Goal: Task Accomplishment & Management: Manage account settings

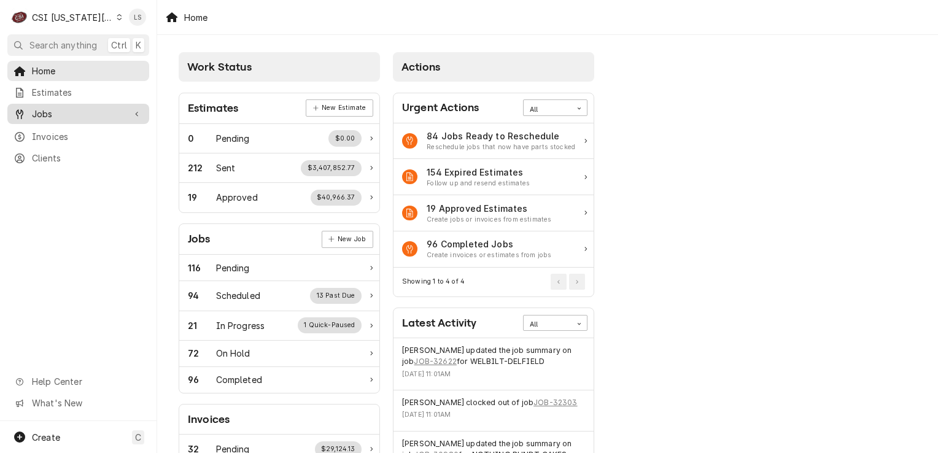
click at [75, 114] on span "Jobs" at bounding box center [78, 113] width 93 height 13
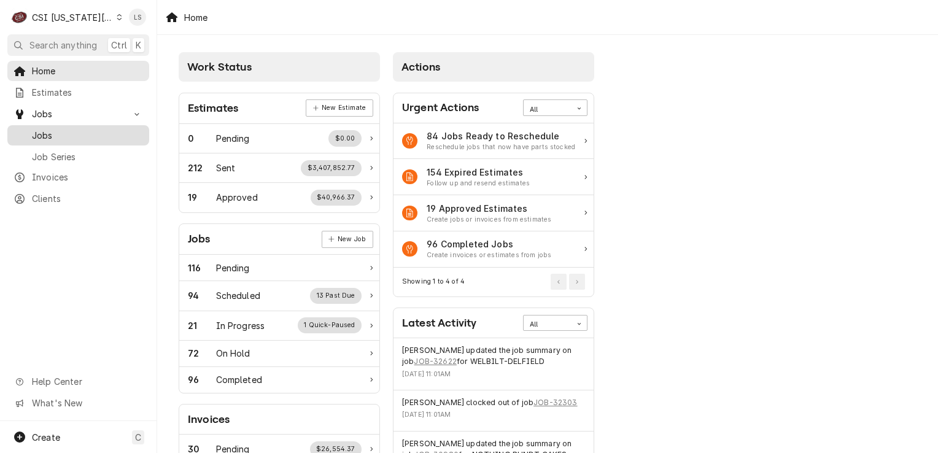
click at [59, 138] on div "Jobs" at bounding box center [78, 135] width 137 height 15
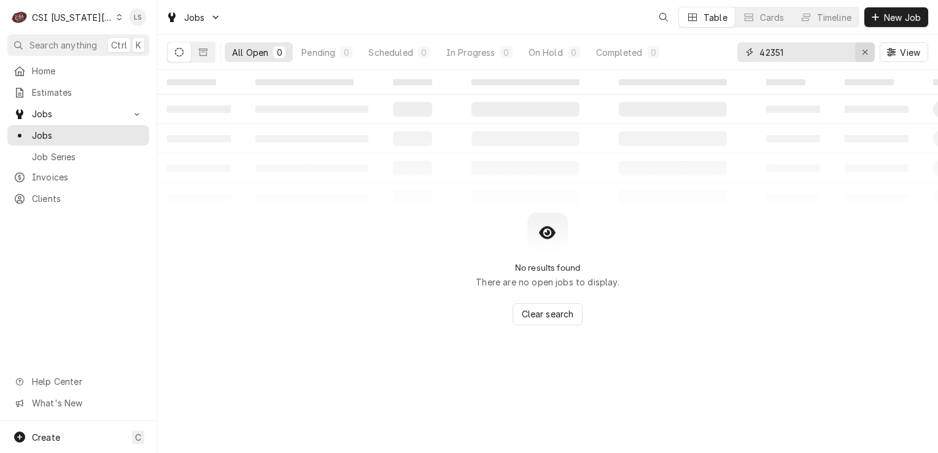
click at [859, 55] on div "Erase input" at bounding box center [865, 52] width 12 height 12
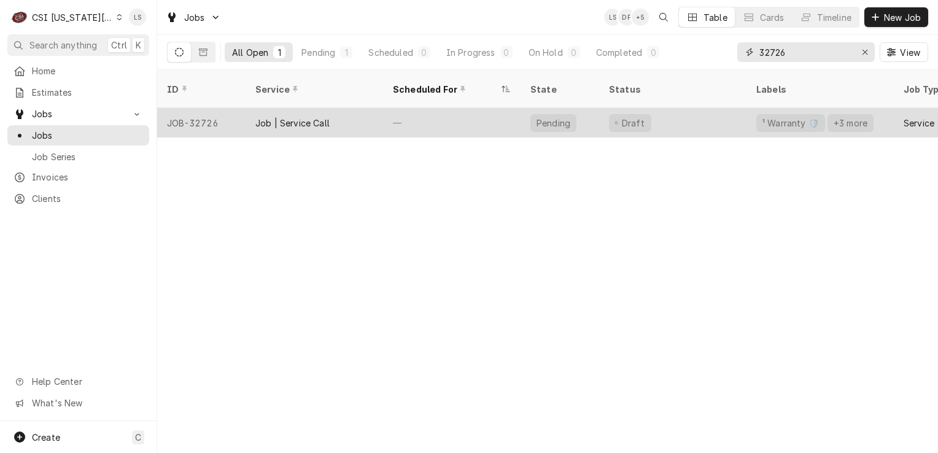
type input "32726"
click at [193, 108] on div "JOB-32726" at bounding box center [201, 122] width 88 height 29
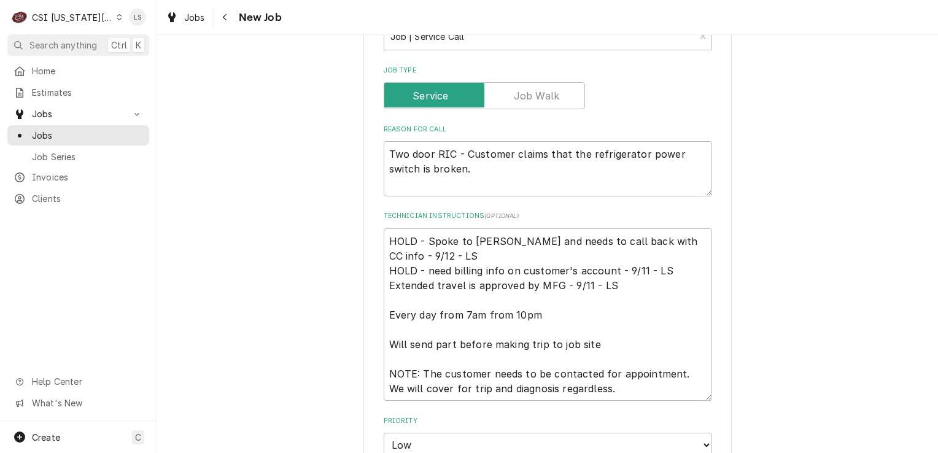
scroll to position [491, 0]
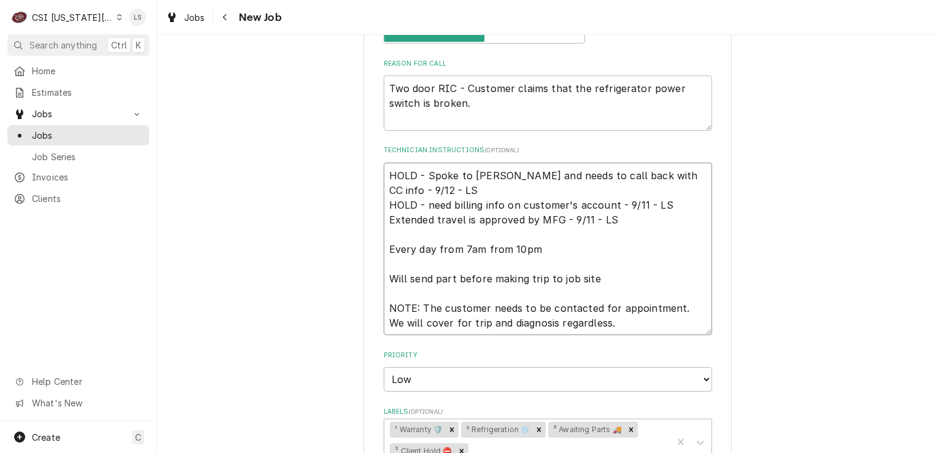
click at [384, 168] on textarea "HOLD - Spoke to [PERSON_NAME] and needs to call back with CC info - 9/12 - LS H…" at bounding box center [548, 249] width 328 height 173
type textarea "x"
type textarea "HOLD - Spoke to [PERSON_NAME] and needs to call back with CC info - 9/12 - LS H…"
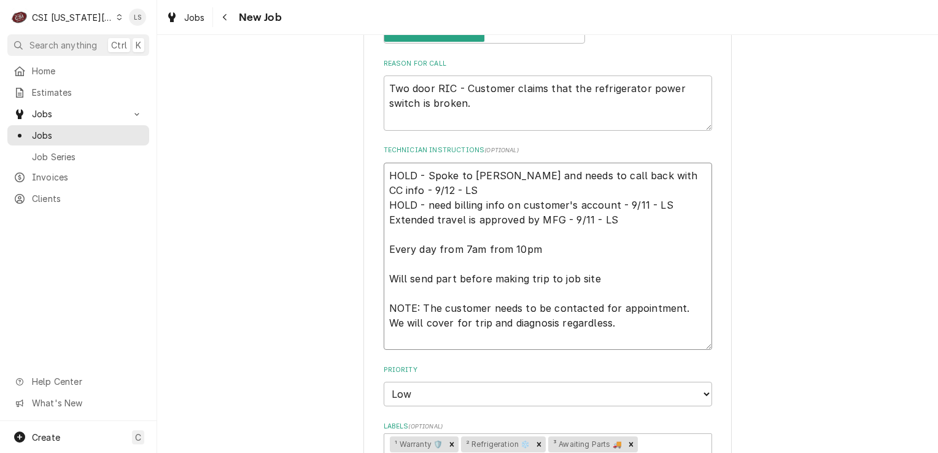
click at [384, 168] on textarea "HOLD - Spoke to [PERSON_NAME] and needs to call back with CC info - 9/12 - LS H…" at bounding box center [548, 257] width 328 height 188
type textarea "x"
type textarea "H HOLD - Spoke to Tammy and needs to call back with CC info - 9/12 - LS HOLD - …"
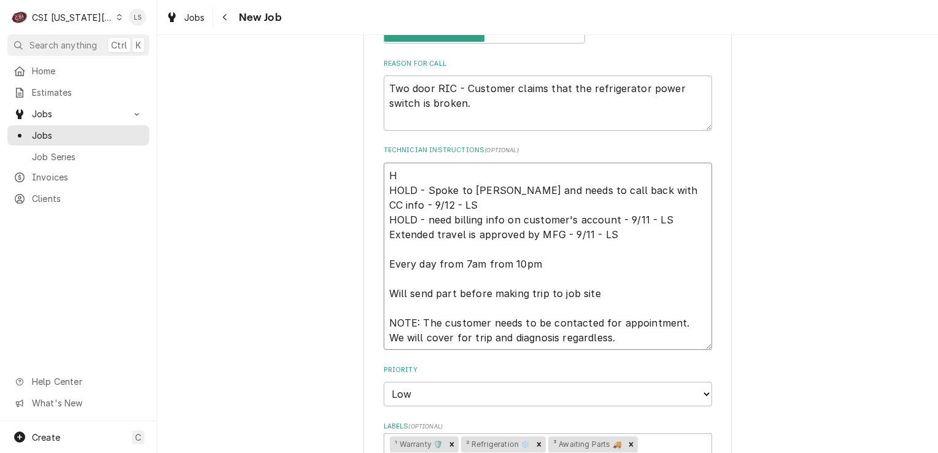
type textarea "x"
type textarea "HO HOLD - Spoke to Tammy and needs to call back with CC info - 9/12 - LS HOLD -…"
type textarea "x"
type textarea "HOL HOLD - Spoke to Tammy and needs to call back with CC info - 9/12 - LS HOLD …"
type textarea "x"
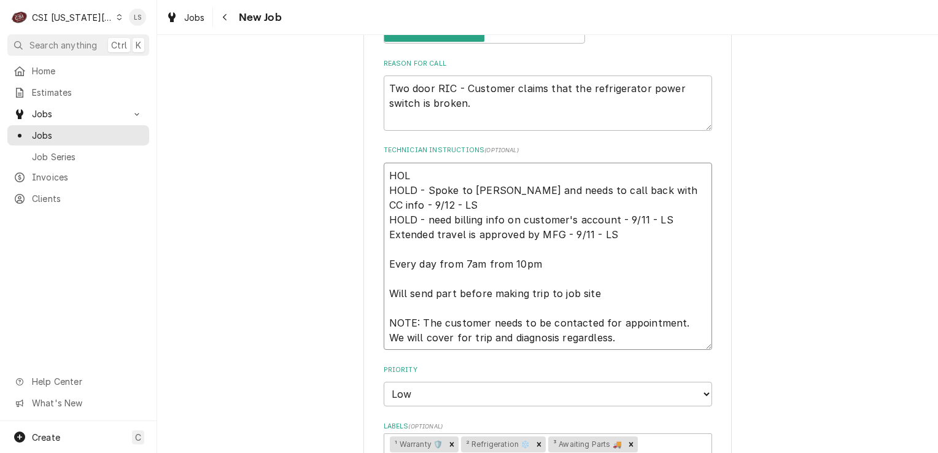
type textarea "HOLD HOLD - Spoke to Tammy and needs to call back with CC info - 9/12 - LS HOLD…"
type textarea "x"
type textarea "HOLD HOLD - Spoke to Tammy and needs to call back with CC info - 9/12 - LS HOLD…"
type textarea "x"
type textarea "HOLD - HOLD - Spoke to Tammy and needs to call back with CC info - 9/12 - LS HO…"
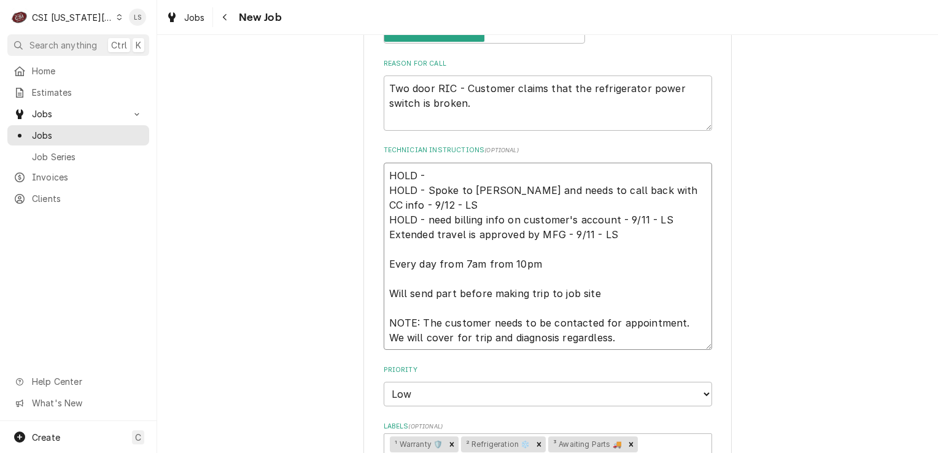
type textarea "x"
type textarea "HOLD - HOLD - Spoke to Tammy and needs to call back with CC info - 9/12 - LS HO…"
type textarea "x"
type textarea "HOLD - le HOLD - Spoke to Tammy and needs to call back with CC info - 9/12 - LS…"
type textarea "x"
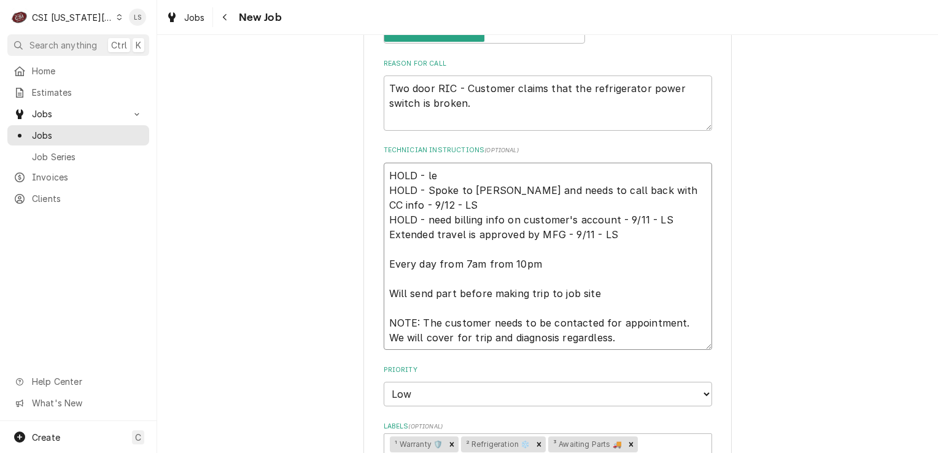
type textarea "HOLD - lef HOLD - Spoke to Tammy and needs to call back with CC info - 9/12 - L…"
type textarea "x"
type textarea "HOLD - left HOLD - Spoke to Tammy and needs to call back with CC info - 9/12 - …"
type textarea "x"
type textarea "HOLD - left HOLD - Spoke to Tammy and needs to call back with CC info - 9/12 - …"
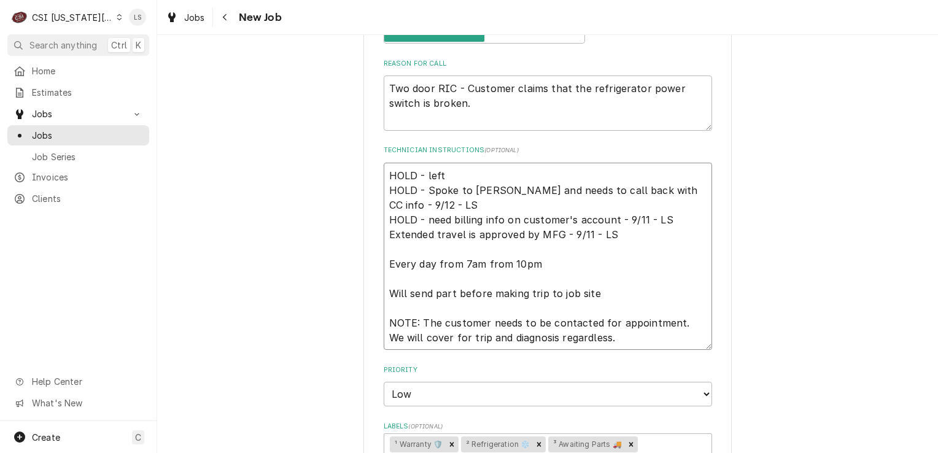
type textarea "x"
type textarea "HOLD - left T HOLD - Spoke to Tammy and needs to call back with CC info - 9/12 …"
type textarea "x"
type textarea "HOLD - left Ta HOLD - Spoke to Tammy and needs to call back with CC info - 9/12…"
type textarea "x"
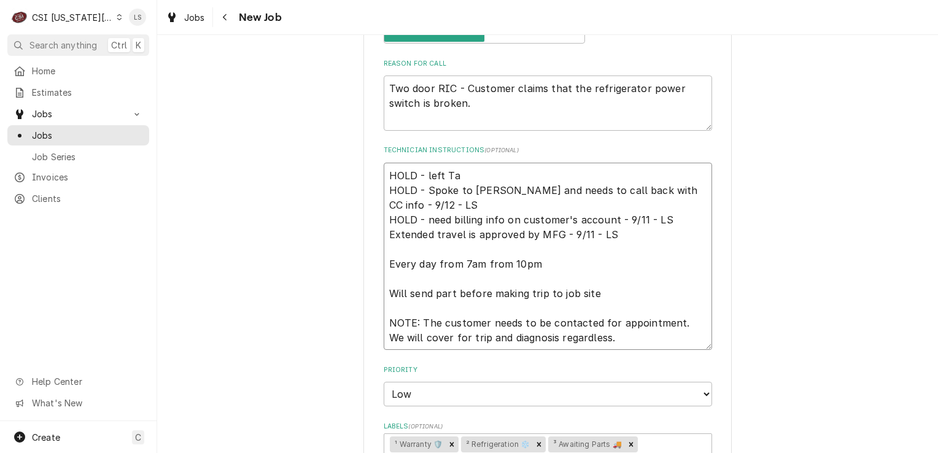
type textarea "HOLD - left Tam HOLD - Spoke to Tammy and needs to call back with CC info - 9/1…"
type textarea "x"
type textarea "HOLD - left Tamm HOLD - Spoke to Tammy and needs to call back with CC info - 9/…"
type textarea "x"
type textarea "HOLD - left Tammy HOLD - Spoke to Tammy and needs to call back with CC info - 9…"
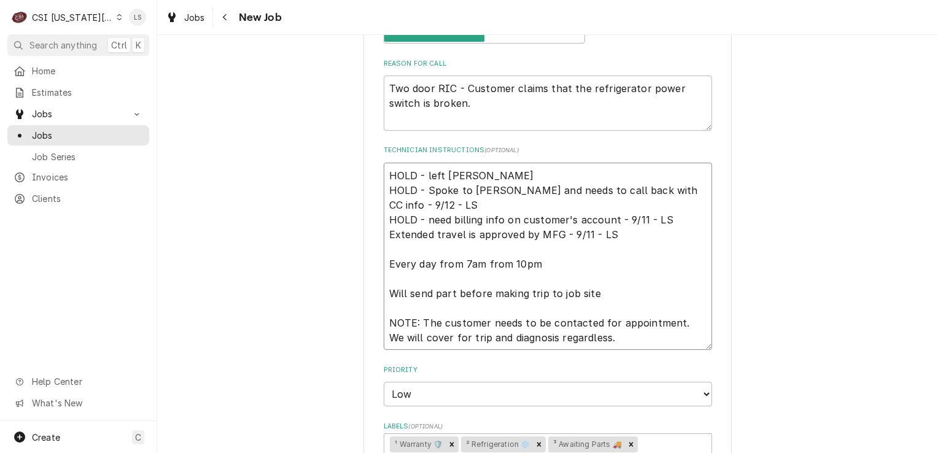
type textarea "x"
type textarea "HOLD - left Tammy HOLD - Spoke to Tammy and needs to call back with CC info - 9…"
type textarea "x"
type textarea "HOLD - left Tammy a HOLD - Spoke to Tammy and needs to call back with CC info -…"
type textarea "x"
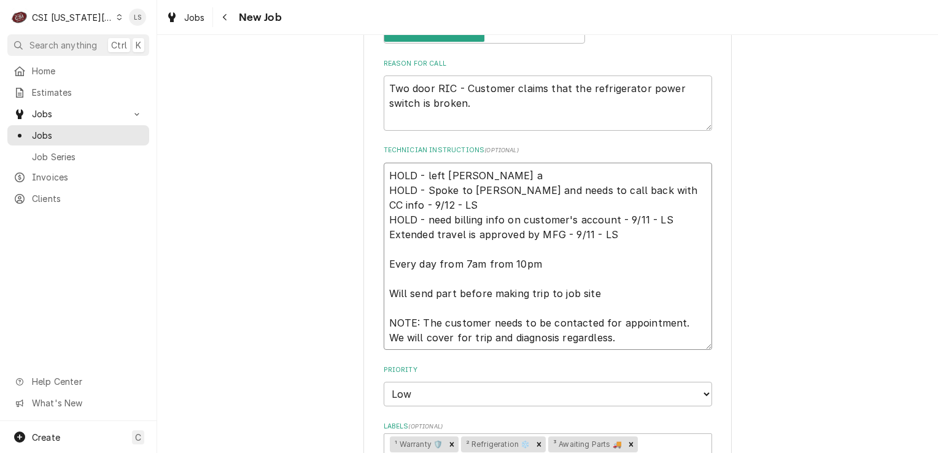
type textarea "HOLD - left Tammy a HOLD - Spoke to Tammy and needs to call back with CC info -…"
type textarea "x"
type textarea "HOLD - left Tammy a c HOLD - Spoke to Tammy and needs to call back with CC info…"
type textarea "x"
type textarea "HOLD - left Tammy a cm HOLD - Spoke to Tammy and needs to call back with CC inf…"
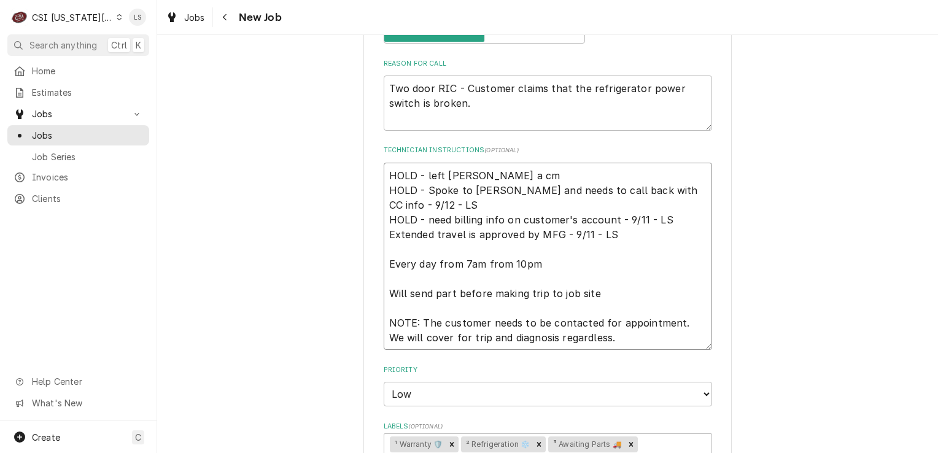
type textarea "x"
type textarea "HOLD - left Tammy a c HOLD - Spoke to Tammy and needs to call back with CC info…"
type textarea "x"
type textarea "HOLD - left Tammy a HOLD - Spoke to Tammy and needs to call back with CC info -…"
type textarea "x"
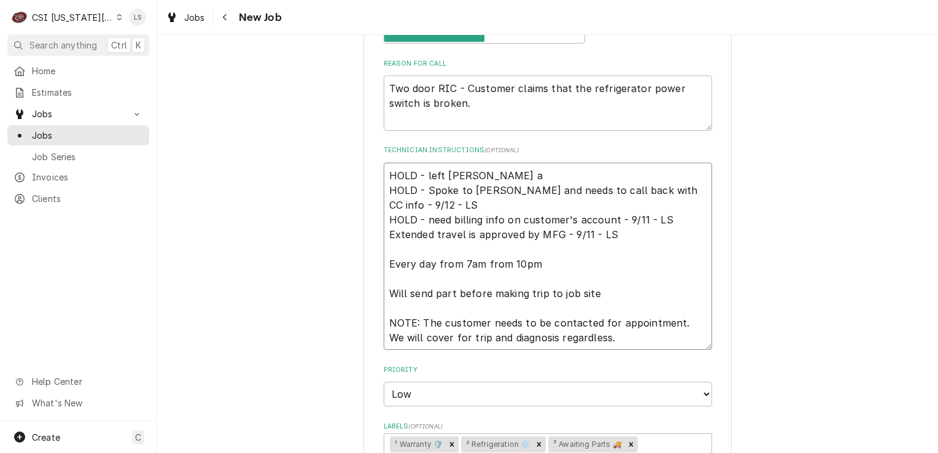
type textarea "HOLD - left Tammy a v HOLD - Spoke to Tammy and needs to call back with CC info…"
type textarea "x"
type textarea "HOLD - left Tammy a v HOLD - Spoke to Tammy and needs to call back with CC info…"
type textarea "x"
type textarea "HOLD - left Tammy a v to HOLD - Spoke to Tammy and needs to call back with CC i…"
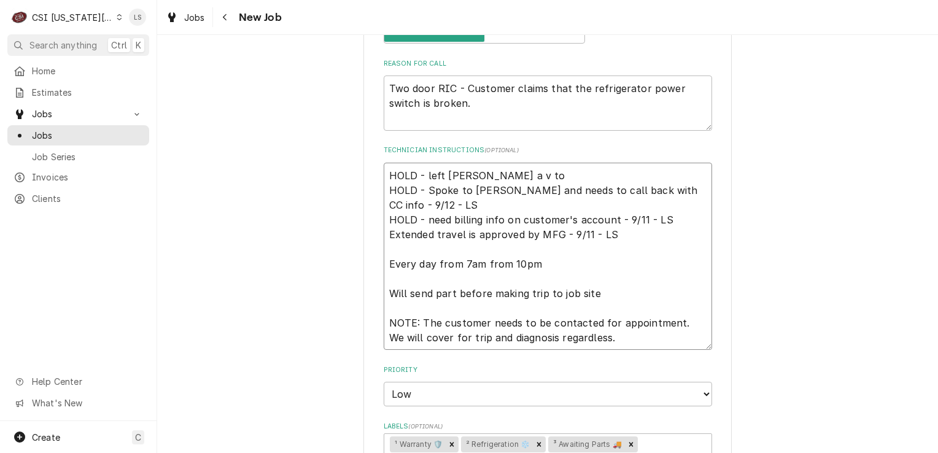
type textarea "x"
type textarea "HOLD - left Tammy a v to HOLD - Spoke to Tammy and needs to call back with CC i…"
type textarea "x"
type textarea "HOLD - left Tammy a v to c HOLD - Spoke to Tammy and needs to call back with CC…"
type textarea "x"
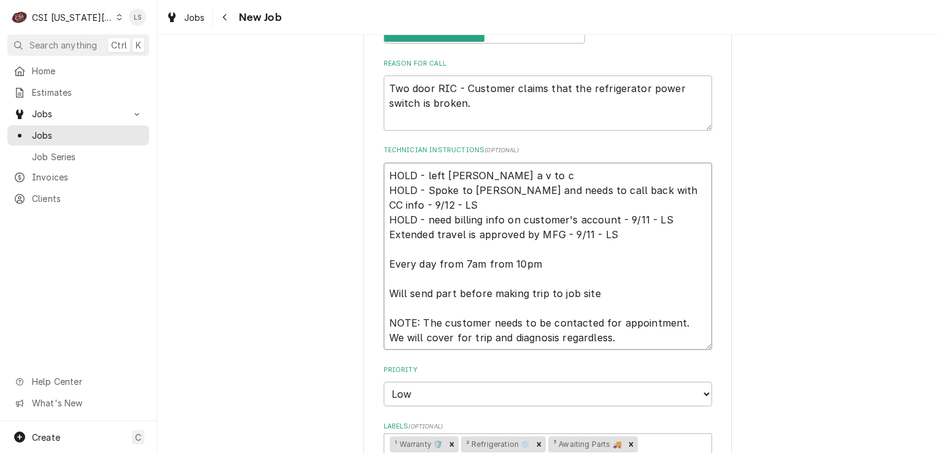
type textarea "HOLD - left Tammy a v to cb HOLD - Spoke to Tammy and needs to call back with C…"
type textarea "x"
type textarea "HOLD - left Tammy a v to c HOLD - Spoke to Tammy and needs to call back with CC…"
type textarea "x"
type textarea "HOLD - left Tammy a v to HOLD - Spoke to Tammy and needs to call back with CC i…"
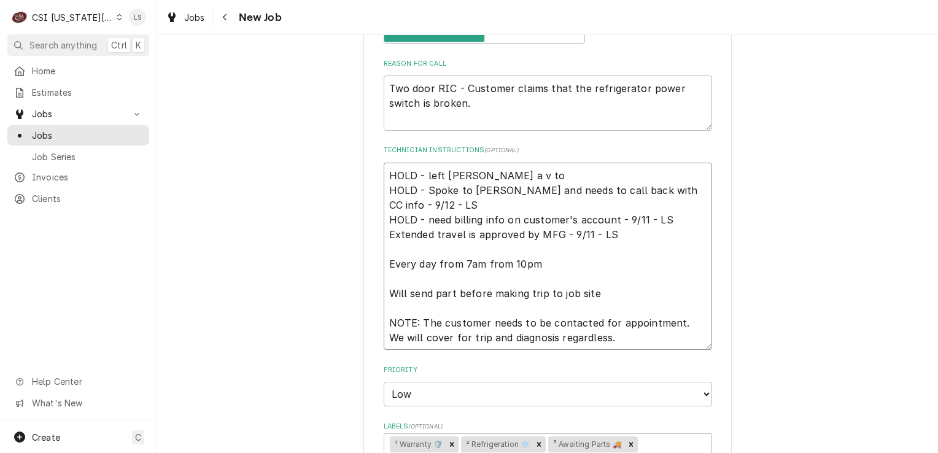
type textarea "x"
type textarea "HOLD - left Tammy a v to HOLD - Spoke to Tammy and needs to call back with CC i…"
type textarea "x"
type textarea "HOLD - left Tammy a v t HOLD - Spoke to Tammy and needs to call back with CC in…"
type textarea "x"
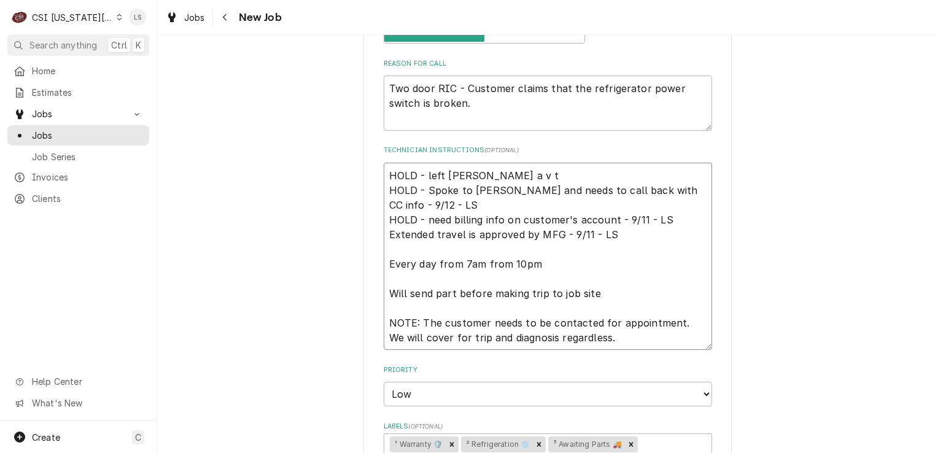
type textarea "HOLD - left Tammy a v HOLD - Spoke to Tammy and needs to call back with CC info…"
type textarea "x"
type textarea "HOLD - left Tammy a v HOLD - Spoke to Tammy and needs to call back with CC info…"
type textarea "x"
type textarea "HOLD - left Tammy a v, HOLD - Spoke to Tammy and needs to call back with CC inf…"
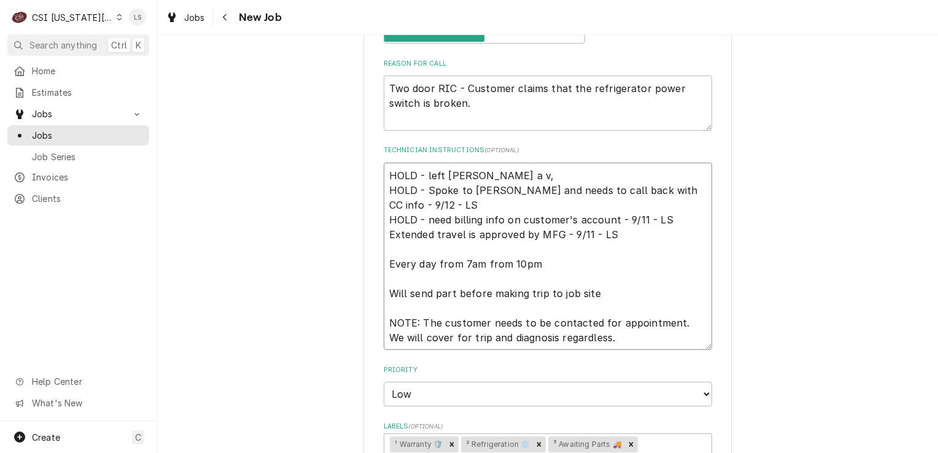
type textarea "x"
type textarea "HOLD - left Tammy a v, HOLD - Spoke to Tammy and needs to call back with CC inf…"
type textarea "x"
type textarea "HOLD - left Tammy a v, t HOLD - Spoke to Tammy and needs to call back with CC i…"
type textarea "x"
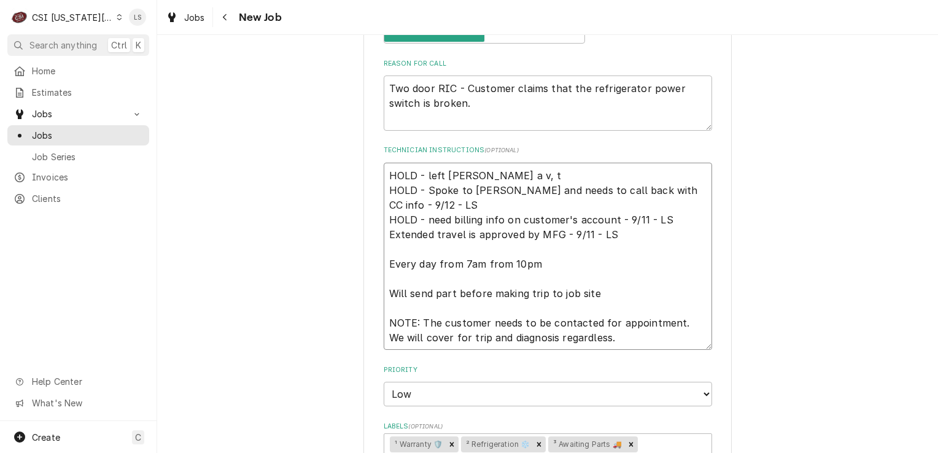
type textarea "HOLD - left Tammy a v, to HOLD - Spoke to Tammy and needs to call back with CC …"
type textarea "x"
type textarea "HOLD - left Tammy a v, t HOLD - Spoke to Tammy and needs to call back with CC i…"
type textarea "x"
type textarea "HOLD - left Tammy a v, HOLD - Spoke to Tammy and needs to call back with CC inf…"
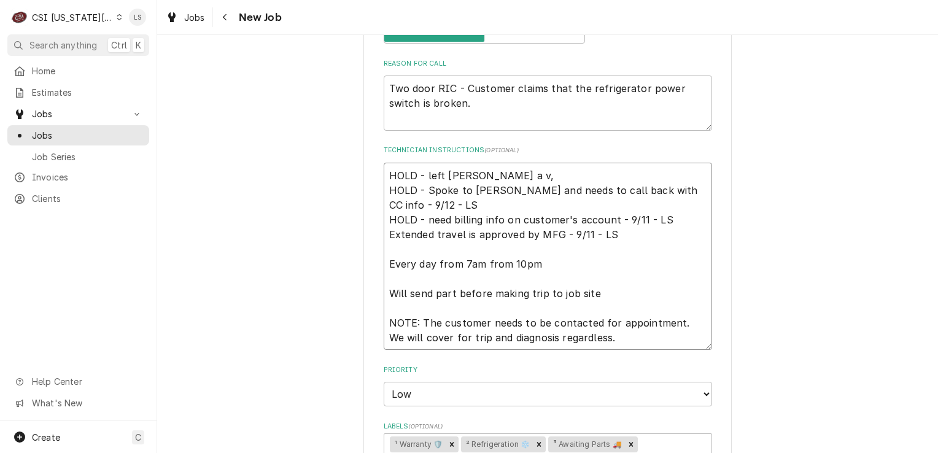
type textarea "x"
type textarea "HOLD - left Tammy a v, HOLD - Spoke to Tammy and needs to call back with CC inf…"
type textarea "x"
type textarea "HOLD - left Tammy a v HOLD - Spoke to Tammy and needs to call back with CC info…"
type textarea "x"
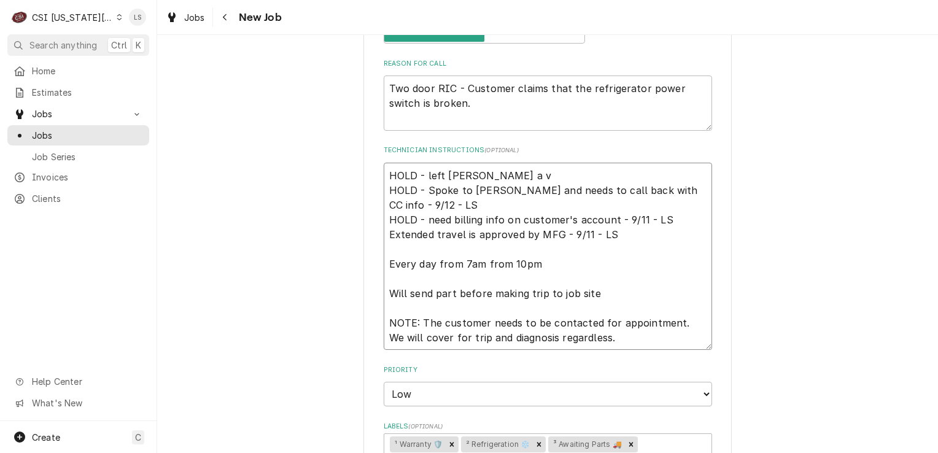
type textarea "HOLD - left Tammy a vm HOLD - Spoke to Tammy and needs to call back with CC inf…"
type textarea "x"
type textarea "HOLD - left Tammy a vm HOLD - Spoke to Tammy and needs to call back with CC inf…"
type textarea "x"
type textarea "HOLD - left Tammy a vm t HOLD - Spoke to Tammy and needs to call back with CC i…"
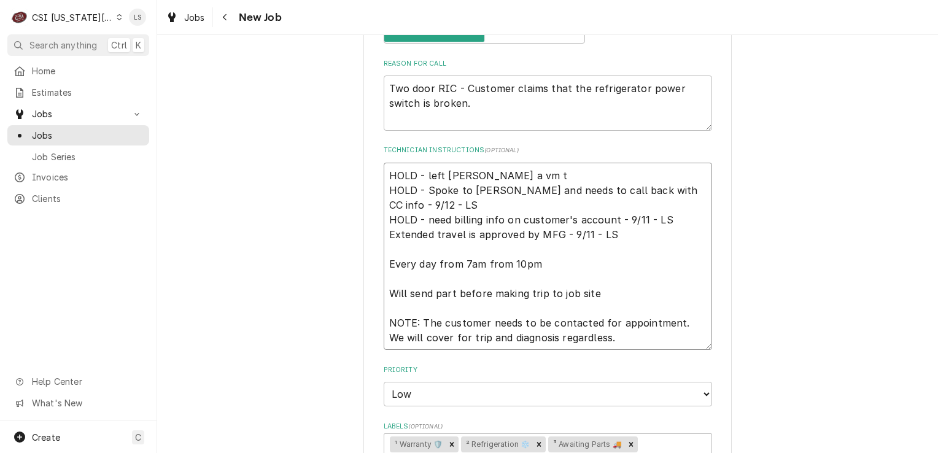
type textarea "x"
type textarea "HOLD - left Tammy a vm to HOLD - Spoke to Tammy and needs to call back with CC …"
type textarea "x"
type textarea "HOLD - left Tammy a vm to HOLD - Spoke to Tammy and needs to call back with CC …"
type textarea "x"
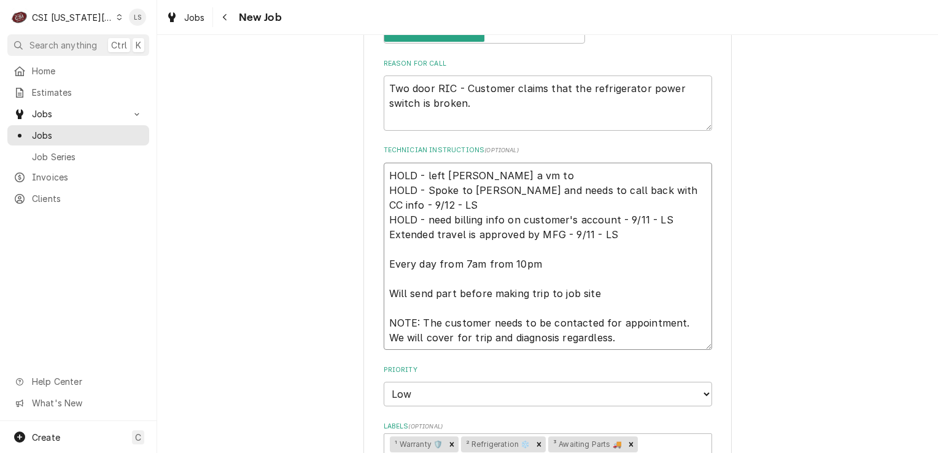
type textarea "HOLD - left Tammy a vm to c HOLD - Spoke to Tammy and needs to call back with C…"
type textarea "x"
type textarea "HOLD - left Tammy a vm to cb HOLD - Spoke to Tammy and needs to call back with …"
type textarea "x"
type textarea "HOLD - left Tammy a vm to cb HOLD - Spoke to Tammy and needs to call back with …"
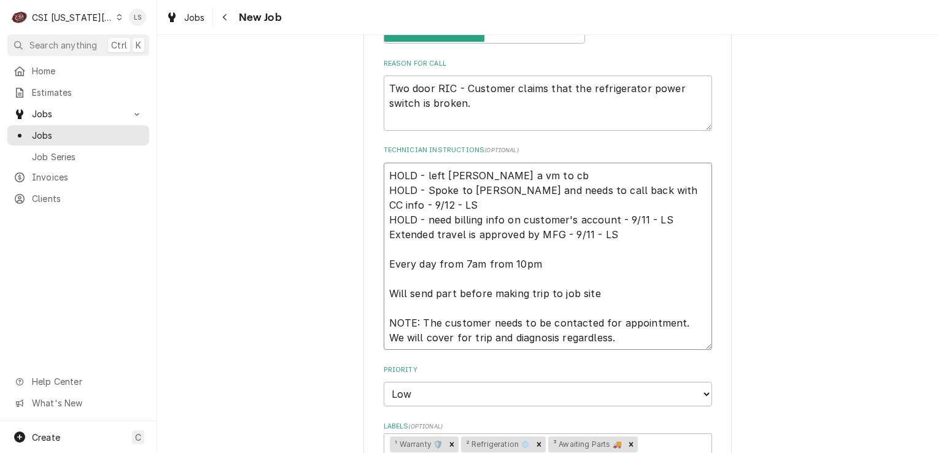
type textarea "x"
type textarea "HOLD - left Tammy a vm to cb a HOLD - Spoke to Tammy and needs to call back wit…"
type textarea "x"
type textarea "HOLD - left Tammy a vm to cb ab HOLD - Spoke to Tammy and needs to call back wi…"
type textarea "x"
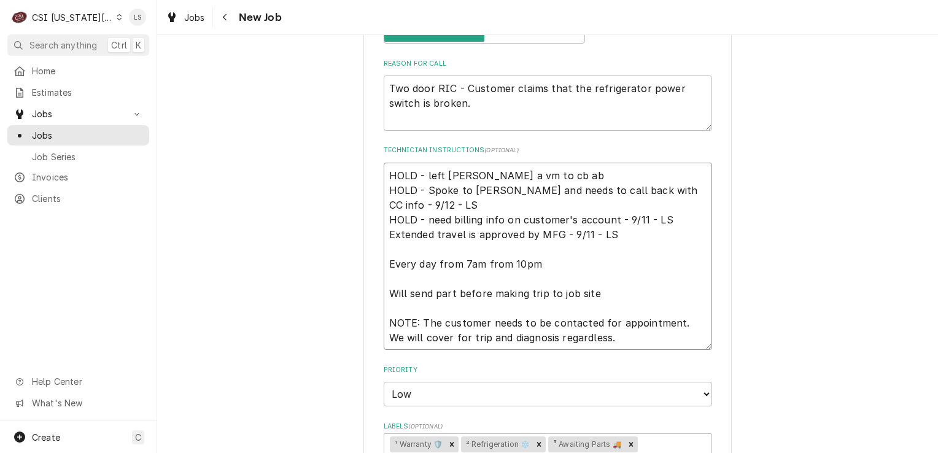
type textarea "HOLD - left Tammy a vm to cb abo HOLD - Spoke to Tammy and needs to call back w…"
type textarea "x"
type textarea "HOLD - left Tammy a vm to cb abou HOLD - Spoke to Tammy and needs to call back …"
type textarea "x"
type textarea "HOLD - left Tammy a vm to cb about HOLD - Spoke to Tammy and needs to call back…"
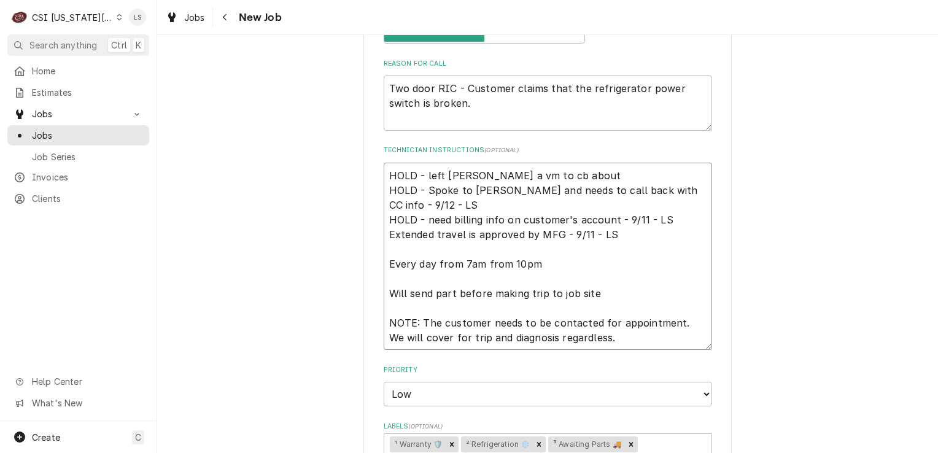
type textarea "x"
type textarea "HOLD - left Tammy a vm to cb about HOLD - Spoke to Tammy and needs to call back…"
type textarea "x"
type textarea "HOLD - left Tammy a vm to cb about b HOLD - Spoke to Tammy and needs to call ba…"
type textarea "x"
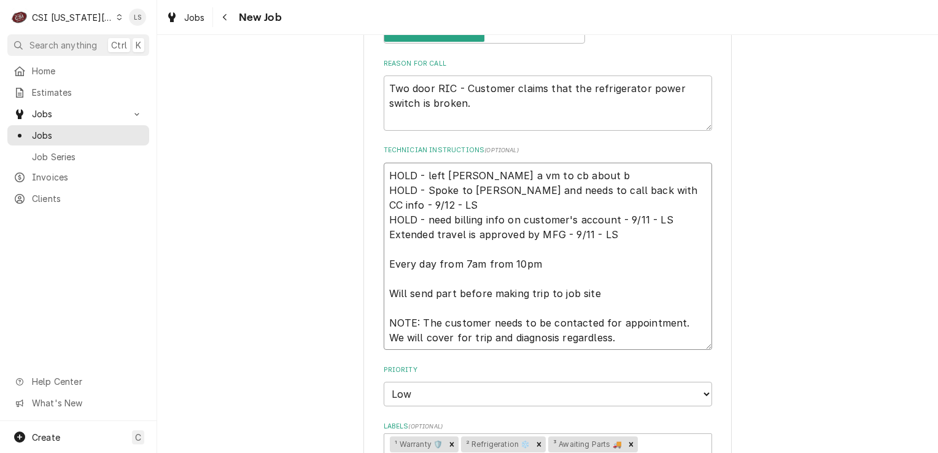
type textarea "HOLD - left Tammy a vm to cb about bi HOLD - Spoke to Tammy and needs to call b…"
type textarea "x"
type textarea "HOLD - left Tammy a vm to cb about bil HOLD - Spoke to Tammy and needs to call …"
type textarea "x"
type textarea "HOLD - left Tammy a vm to cb about bill HOLD - Spoke to Tammy and needs to call…"
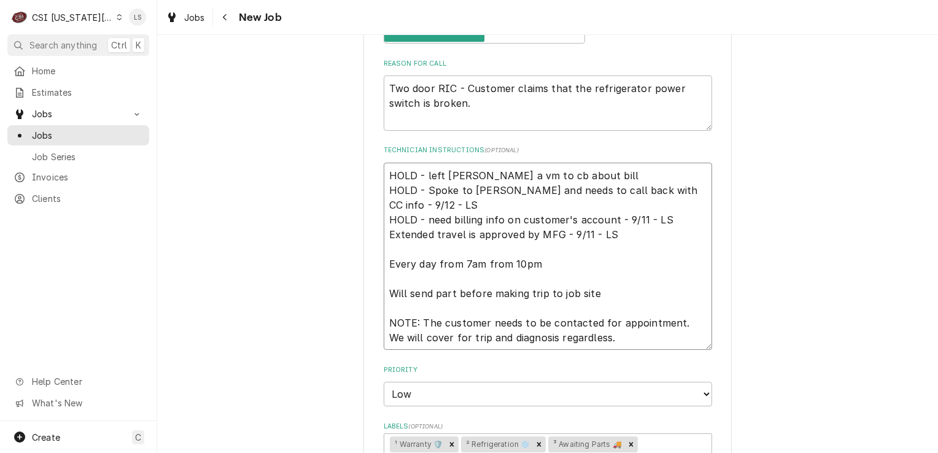
type textarea "x"
type textarea "HOLD - left Tammy a vm to cb about billi HOLD - Spoke to Tammy and needs to cal…"
type textarea "x"
type textarea "HOLD - left Tammy a vm to cb about billin HOLD - Spoke to Tammy and needs to ca…"
type textarea "x"
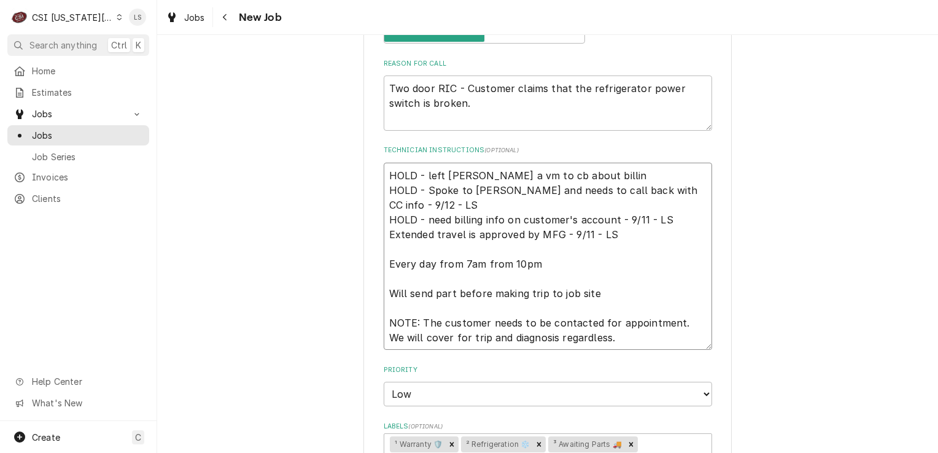
type textarea "HOLD - left Tammy a vm to cb about billing HOLD - Spoke to Tammy and needs to c…"
type textarea "x"
type textarea "HOLD - left Tammy a vm to cb about billing HOLD - Spoke to Tammy and needs to c…"
type textarea "x"
type textarea "HOLD - left Tammy a vm to cb about billing i HOLD - Spoke to Tammy and needs to…"
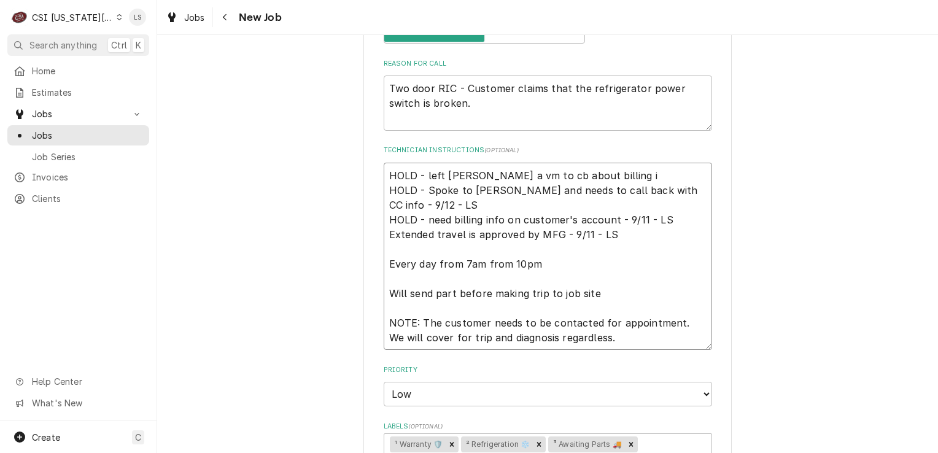
type textarea "x"
type textarea "HOLD - left Tammy a vm to cb about billing in HOLD - Spoke to Tammy and needs t…"
type textarea "x"
type textarea "HOLD - left Tammy a vm to cb about billing inf HOLD - Spoke to Tammy and needs …"
type textarea "x"
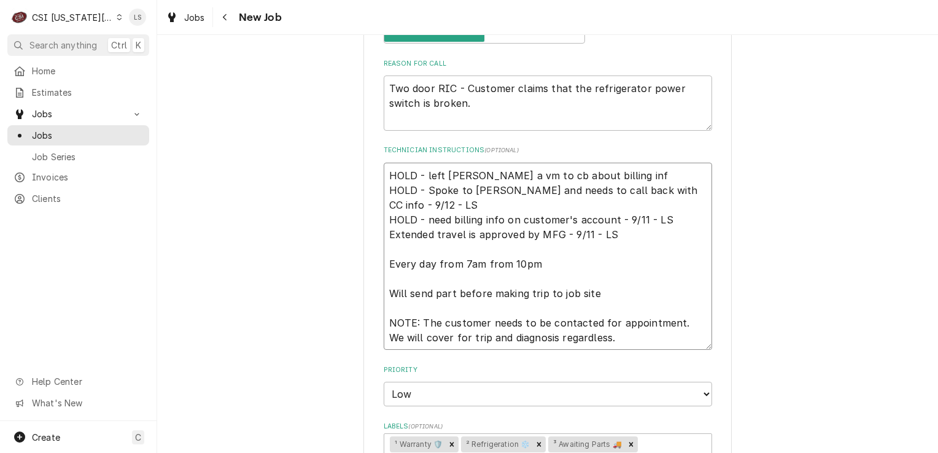
type textarea "HOLD - left Tammy a vm to cb about billing info HOLD - Spoke to Tammy and needs…"
type textarea "x"
type textarea "HOLD - left Tammy a vm to cb about billing info HOLD - Spoke to Tammy and needs…"
type textarea "x"
type textarea "HOLD - left Tammy a vm to cb about billing info - HOLD - Spoke to Tammy and nee…"
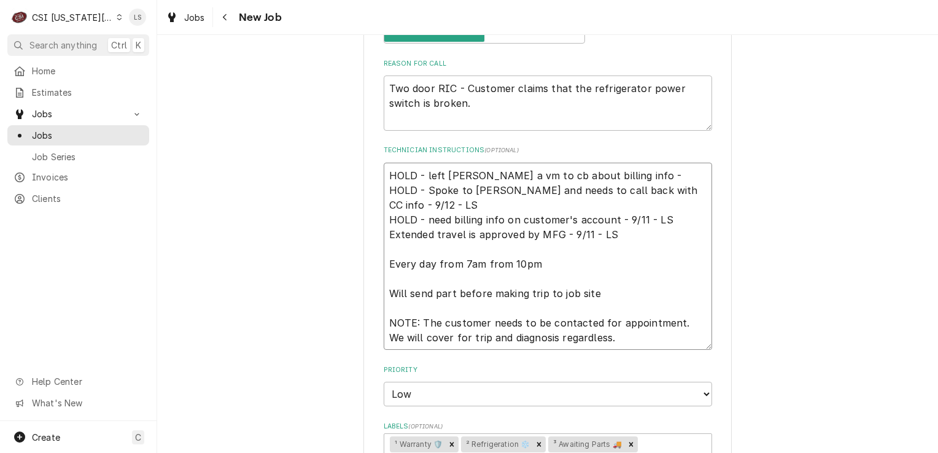
type textarea "x"
type textarea "HOLD - left Tammy a vm to cb about billing info - HOLD - Spoke to Tammy and nee…"
type textarea "x"
type textarea "HOLD - left Tammy a vm to cb about billing info - 9 HOLD - Spoke to Tammy and n…"
type textarea "x"
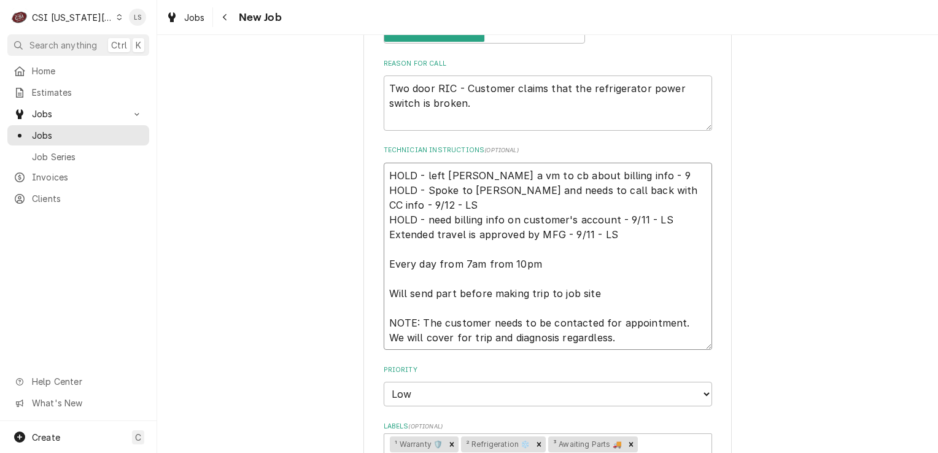
type textarea "HOLD - left Tammy a vm to cb about billing info - 9/ HOLD - Spoke to Tammy and …"
type textarea "x"
type textarea "HOLD - left Tammy a vm to cb about billing info - 9/1 HOLD - Spoke to Tammy and…"
type textarea "x"
type textarea "HOLD - left Tammy a vm to cb about billing info - 9/12 HOLD - Spoke to Tammy an…"
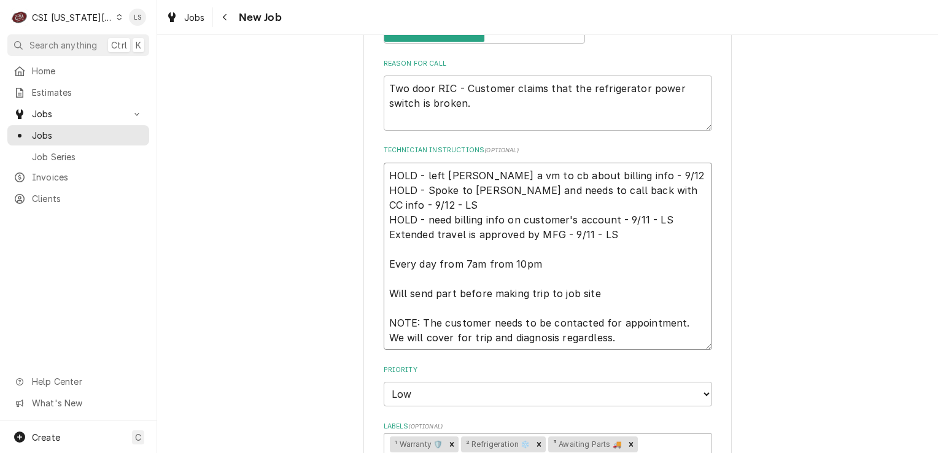
type textarea "x"
type textarea "HOLD - left Tammy a vm to cb about billing info - 9/12 HOLD - Spoke to Tammy an…"
type textarea "x"
type textarea "HOLD - left Tammy a vm to cb about billing info - 9/12 0 HOLD - Spoke to Tammy …"
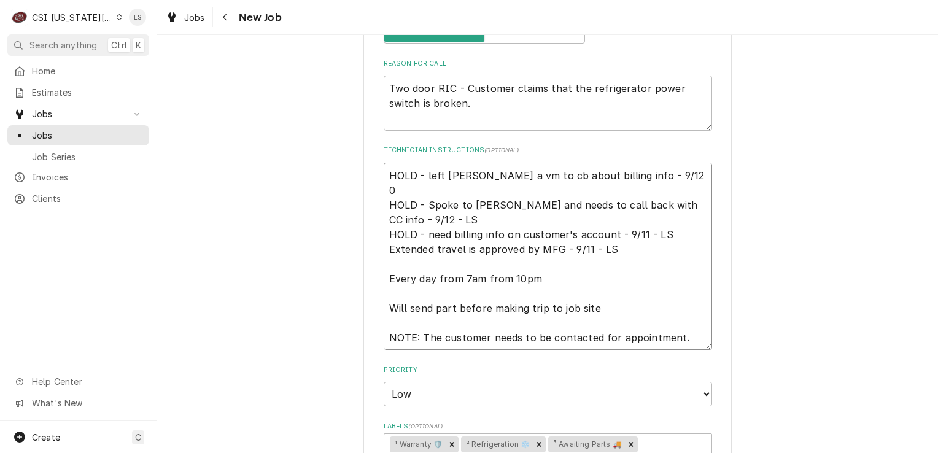
type textarea "x"
type textarea "HOLD - left Tammy a vm to cb about billing info - 9/12 HOLD - Spoke to Tammy an…"
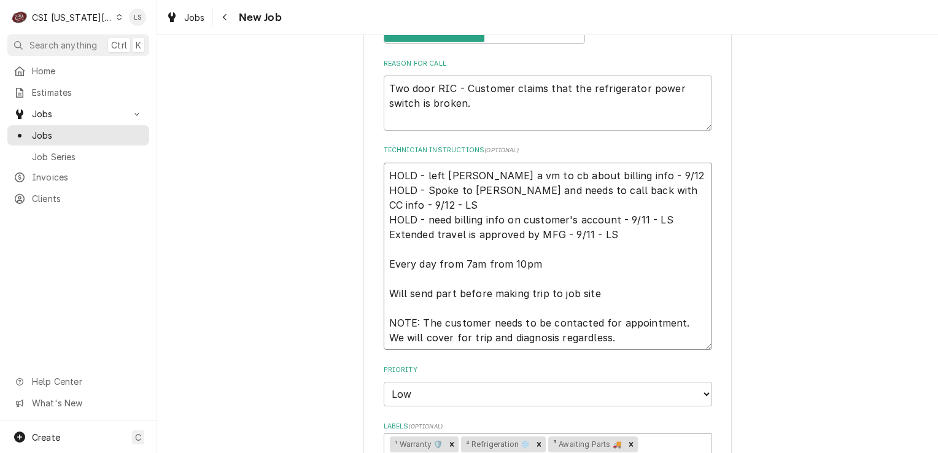
type textarea "x"
type textarea "HOLD - left Tammy a vm to cb about billing info - 9/12 - HOLD - Spoke to Tammy …"
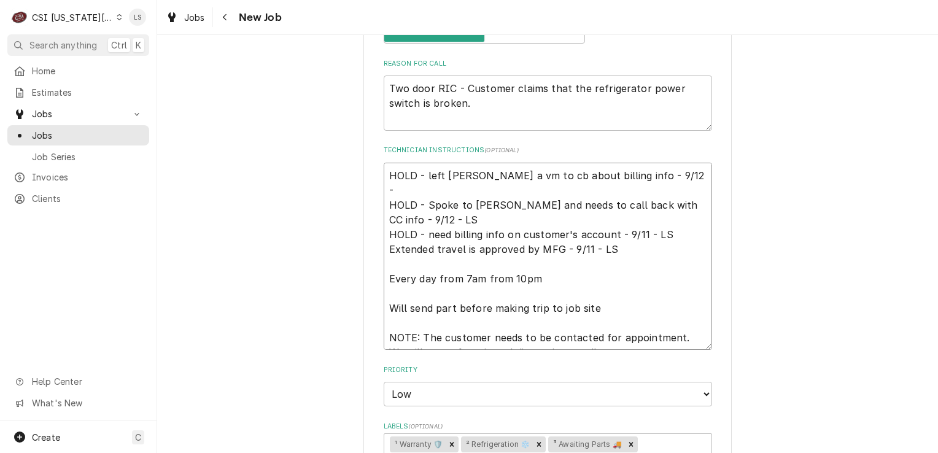
type textarea "x"
type textarea "HOLD - left Tammy a vm to cb about billing info - 9/12 -S HOLD - Spoke to Tammy…"
type textarea "x"
type textarea "HOLD - left Tammy a vm to cb about billing info - 9/12 - HOLD - Spoke to Tammy …"
type textarea "x"
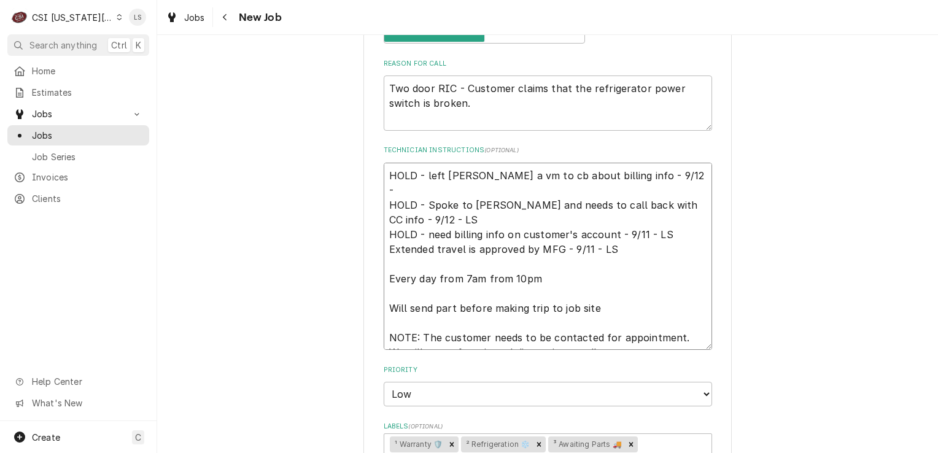
type textarea "HOLD - left Tammy a vm to cb about billing info - 9/12 - HOLD - Spoke to Tammy …"
type textarea "x"
type textarea "HOLD - left Tammy a vm to cb about billing info - 9/12 - L HOLD - Spoke to Tamm…"
type textarea "x"
type textarea "HOLD - left Tammy a vm to cb about billing info - 9/12 - LS HOLD - Spoke to Tam…"
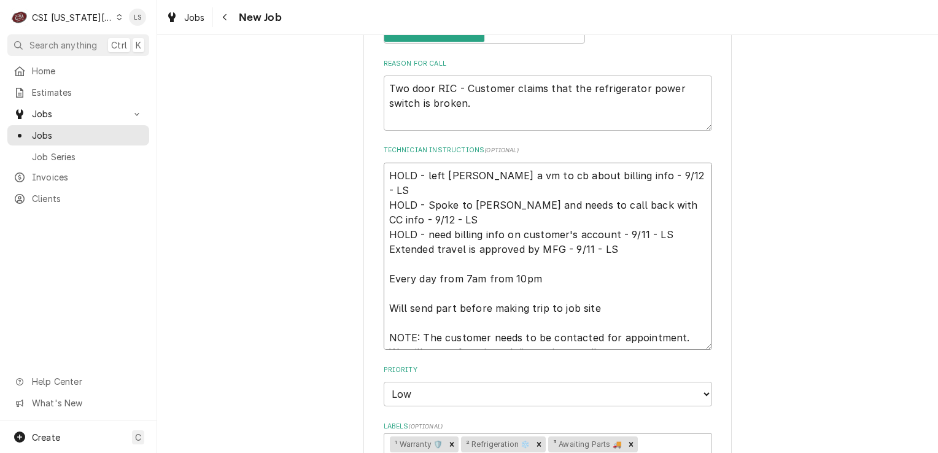
click at [673, 188] on textarea "HOLD - left Tammy a vm to cb about billing info - 9/12 - LS HOLD - Spoke to Tam…" at bounding box center [548, 257] width 328 height 188
type textarea "x"
type textarea "HOLD - left Tammy a vm to cb about billing info - 9/12 - LS HOLD - Spoke to Tam…"
type textarea "x"
type textarea "HOLD - left Tammy a vm to cb about billing info - 9/12 - LS HOLD - Spoke to Tam…"
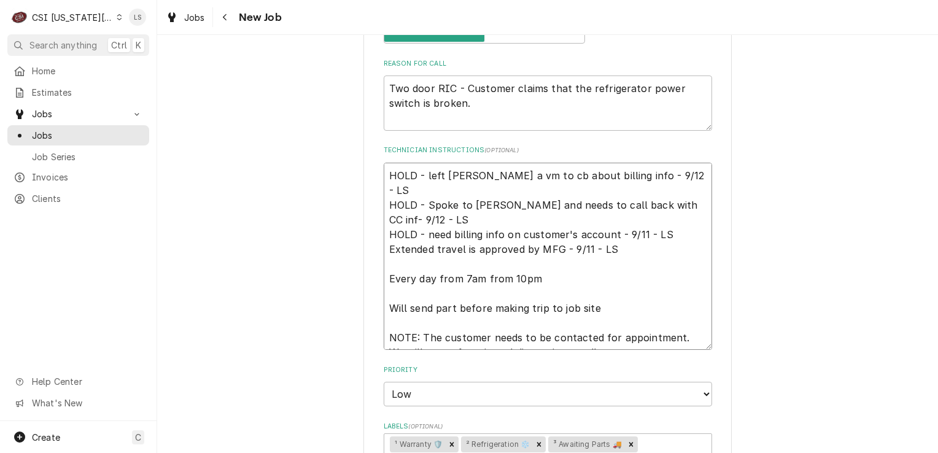
type textarea "x"
type textarea "HOLD - left Tammy a vm to cb about billing info - 9/12 - LS HOLD - Spoke to Tam…"
type textarea "x"
type textarea "HOLD - left Tammy a vm to cb about billing info - 9/12 - LS HOLD - Spoke to Tam…"
type textarea "x"
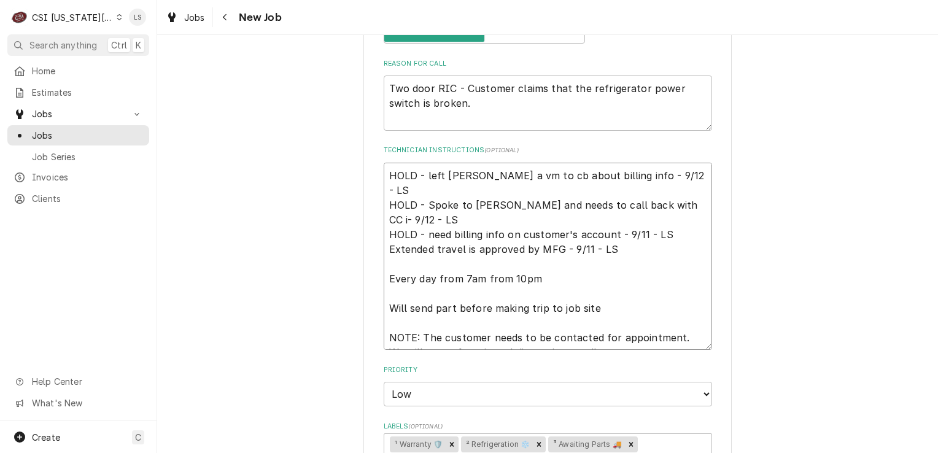
type textarea "HOLD - left Tammy a vm to cb about billing info - 9/12 - LS HOLD - Spoke to Tam…"
type textarea "x"
type textarea "HOLD - left Tammy a vm to cb about billing info - 9/12 - LS HOLD - Spoke to Tam…"
type textarea "x"
type textarea "HOLD - left Tammy a vm to cb about billing info - 9/12 - LS HOLD - Spoke to Tam…"
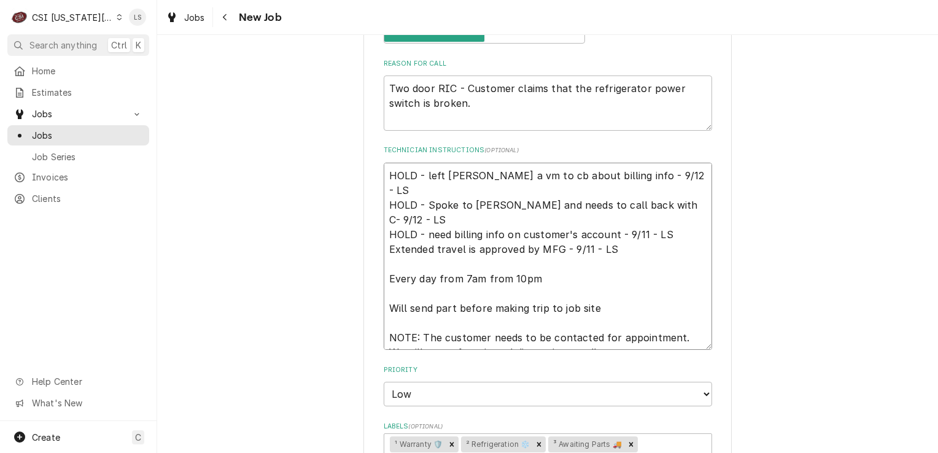
type textarea "x"
type textarea "HOLD - left Tammy a vm to cb about billing info - 9/12 - LS HOLD - Spoke to Tam…"
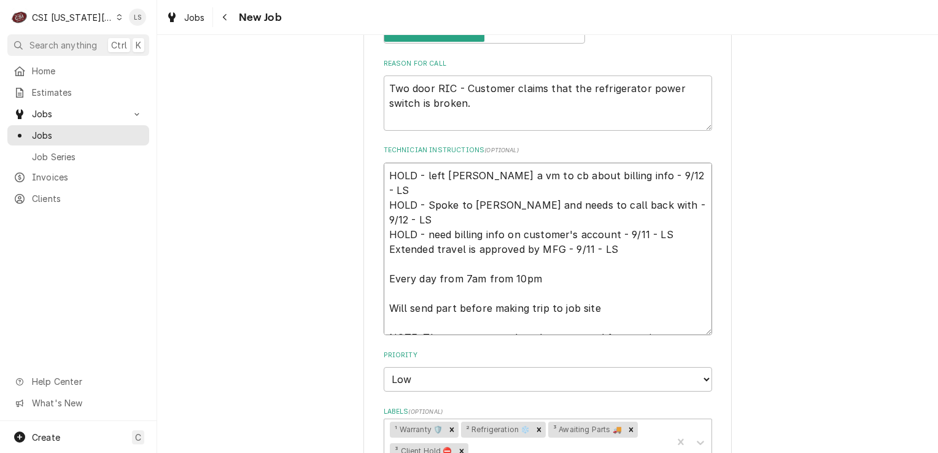
type textarea "x"
type textarea "HOLD - left Tammy a vm to cb about billing info - 9/12 - LS HOLD - Spoke to Tam…"
type textarea "x"
type textarea "HOLD - left Tammy a vm to cb about billing info - 9/12 - LS HOLD - Spoke to Tam…"
type textarea "x"
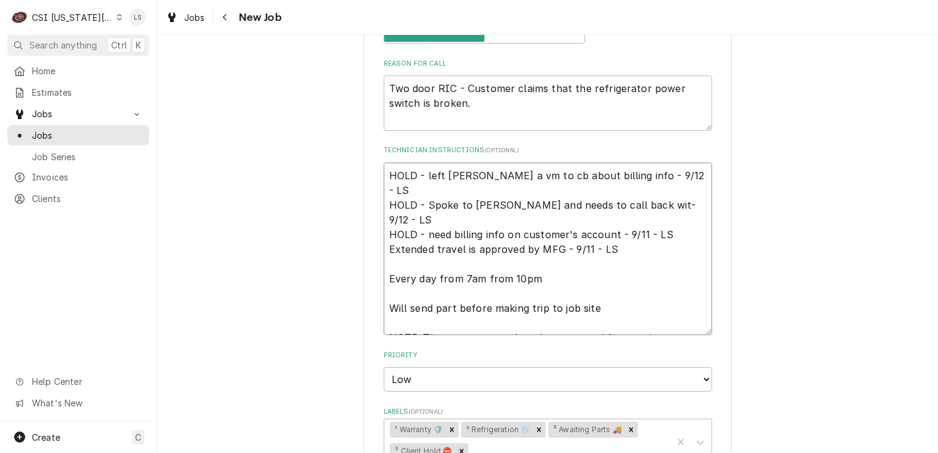
type textarea "HOLD - left Tammy a vm to cb about billing info - 9/12 - LS HOLD - Spoke to Tam…"
type textarea "x"
type textarea "HOLD - left Tammy a vm to cb about billing info - 9/12 - LS HOLD - Spoke to Tam…"
type textarea "x"
type textarea "HOLD - left Tammy a vm to cb about billing info - 9/12 - LS HOLD - Spoke to Tam…"
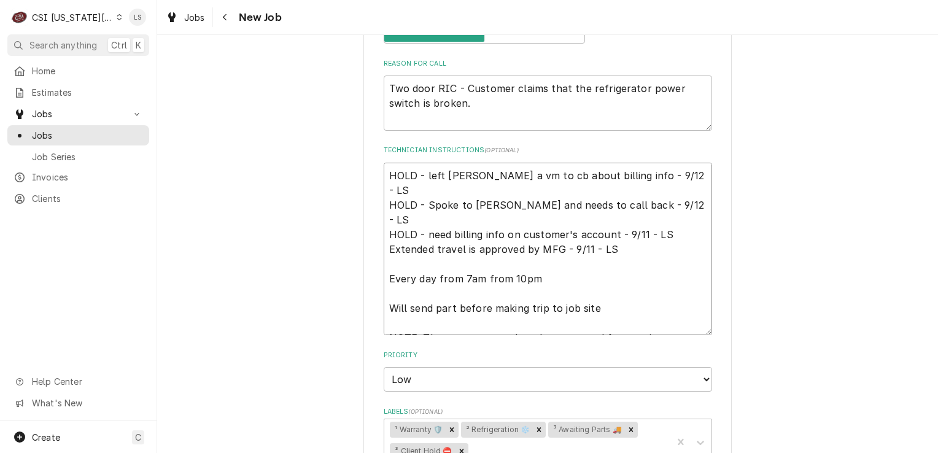
type textarea "x"
type textarea "HOLD - left Tammy a vm to cb about billing info - 9/12 - LS HOLD - Spoke to Tam…"
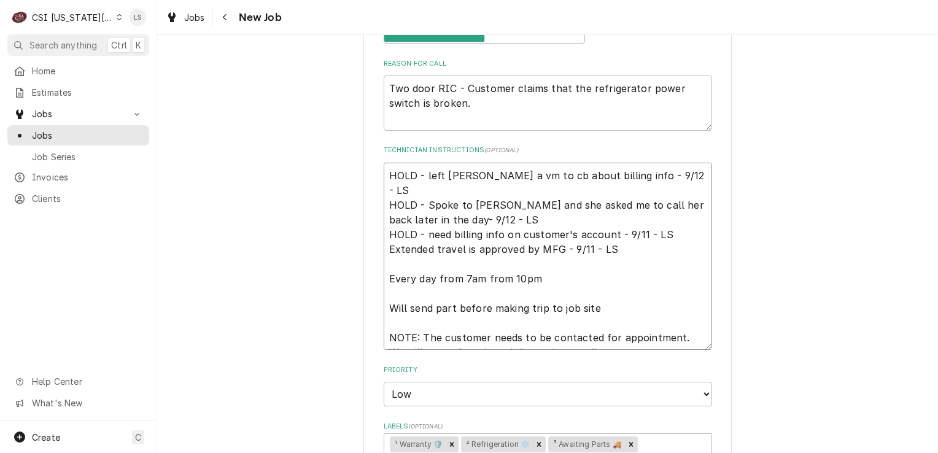
drag, startPoint x: 610, startPoint y: 171, endPoint x: 421, endPoint y: 171, distance: 189.1
click at [421, 171] on textarea "HOLD - left Tammy a vm to cb about billing info - 9/12 - LS HOLD - Spoke to Tam…" at bounding box center [548, 257] width 328 height 188
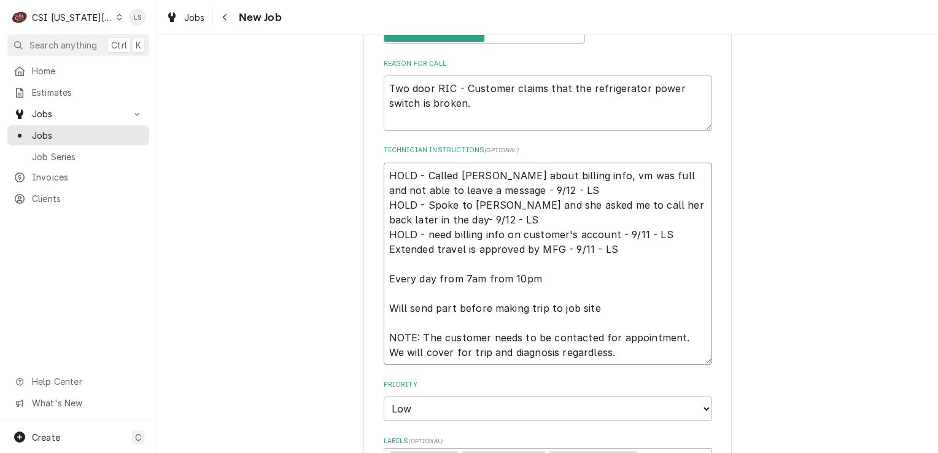
click at [417, 215] on textarea "HOLD - Called Tammy about billing info, vm was full and not able to leave a mes…" at bounding box center [548, 264] width 328 height 203
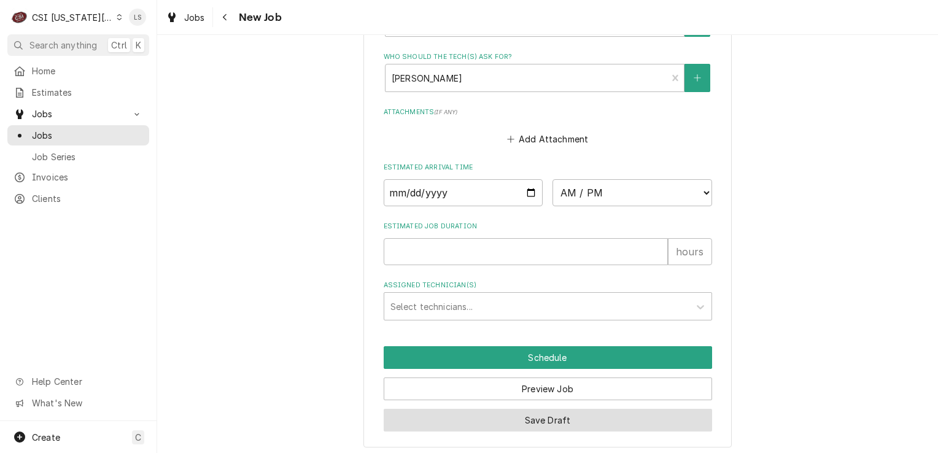
click at [579, 409] on button "Save Draft" at bounding box center [548, 420] width 328 height 23
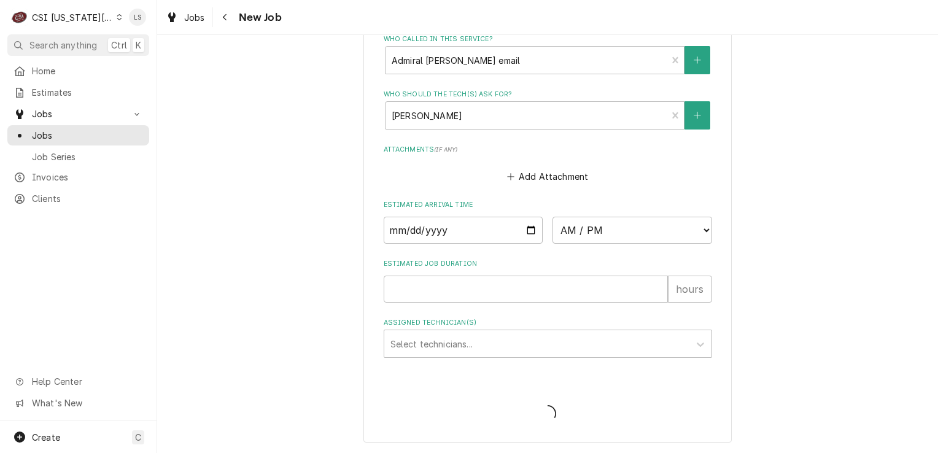
scroll to position [1100, 0]
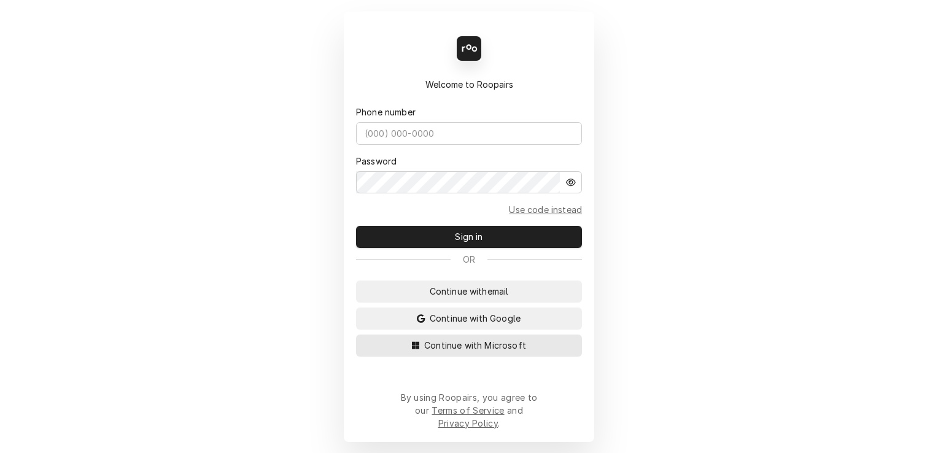
click at [523, 347] on button "Continue with Microsoft" at bounding box center [469, 346] width 226 height 22
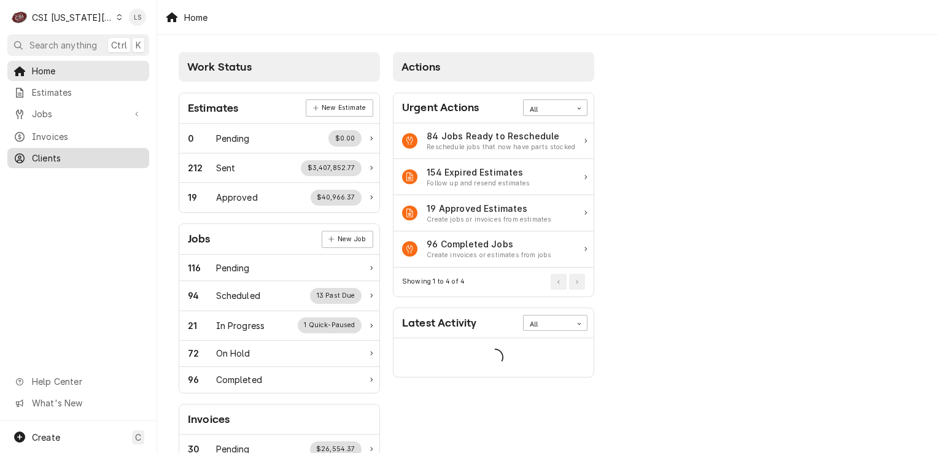
click at [52, 150] on div "Clients" at bounding box center [78, 157] width 137 height 15
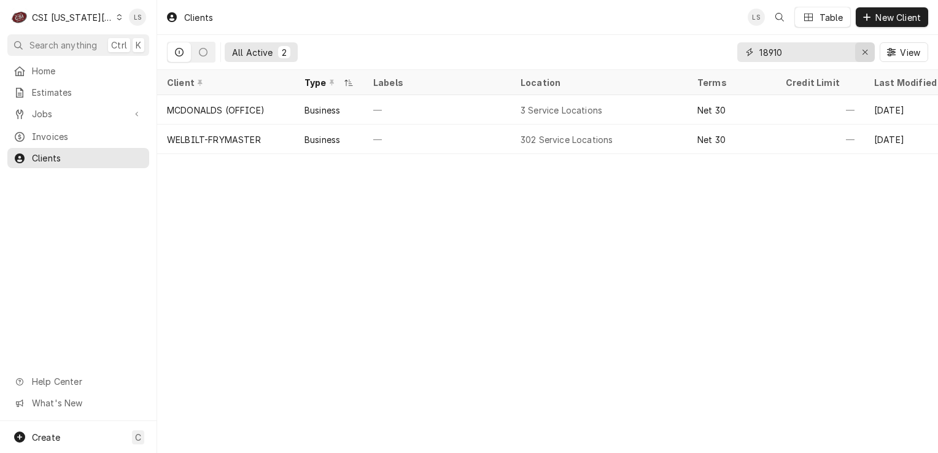
click at [862, 52] on icon "Erase input" at bounding box center [865, 52] width 7 height 9
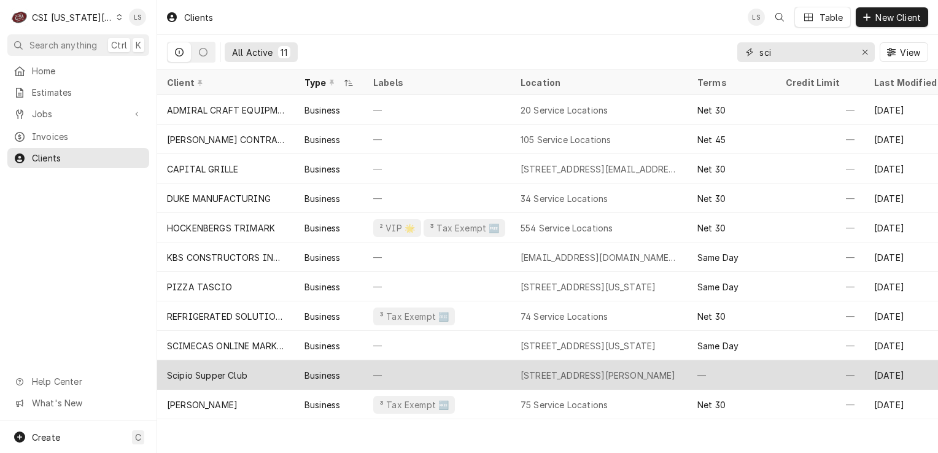
type input "sci"
click at [293, 366] on div "Scipio Supper Club" at bounding box center [225, 374] width 137 height 29
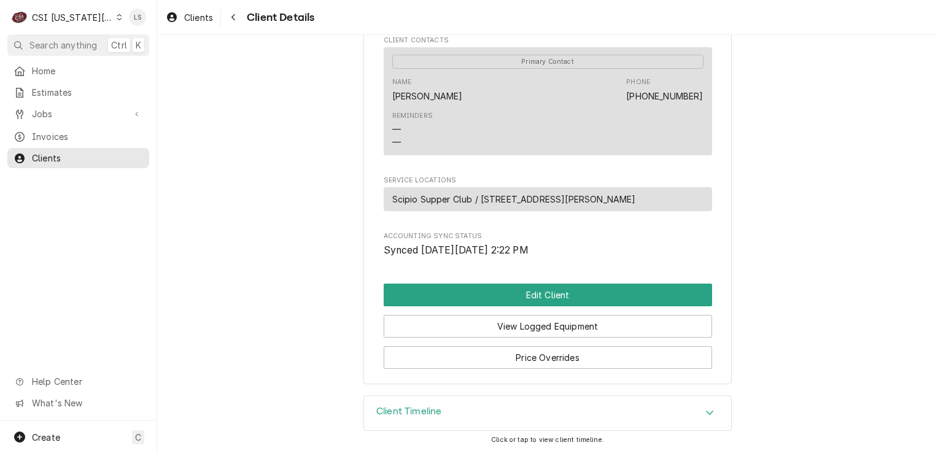
scroll to position [411, 0]
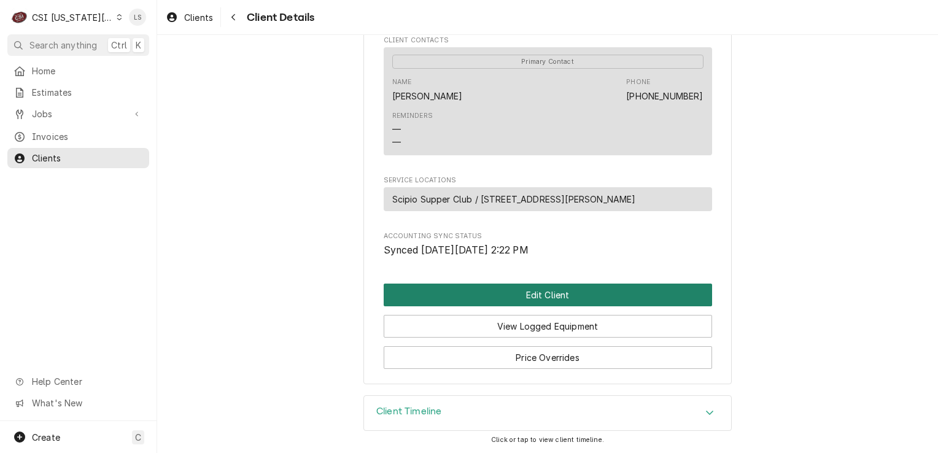
click at [514, 293] on button "Edit Client" at bounding box center [548, 295] width 328 height 23
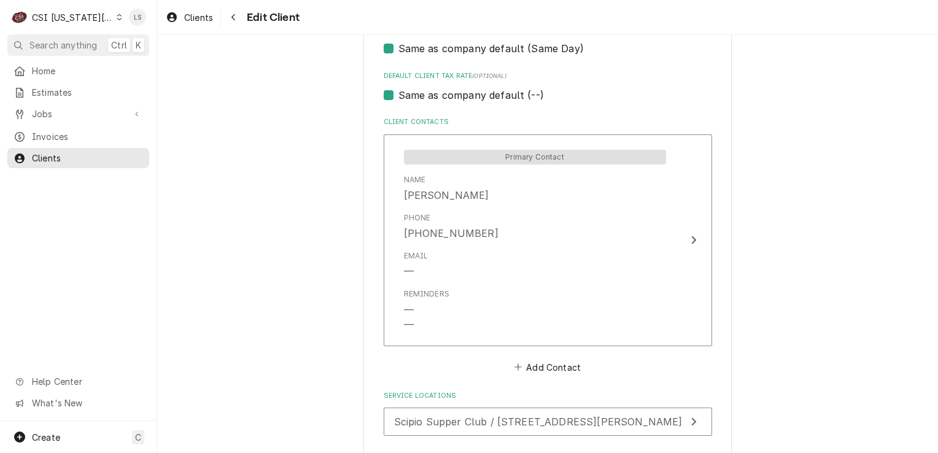
scroll to position [614, 0]
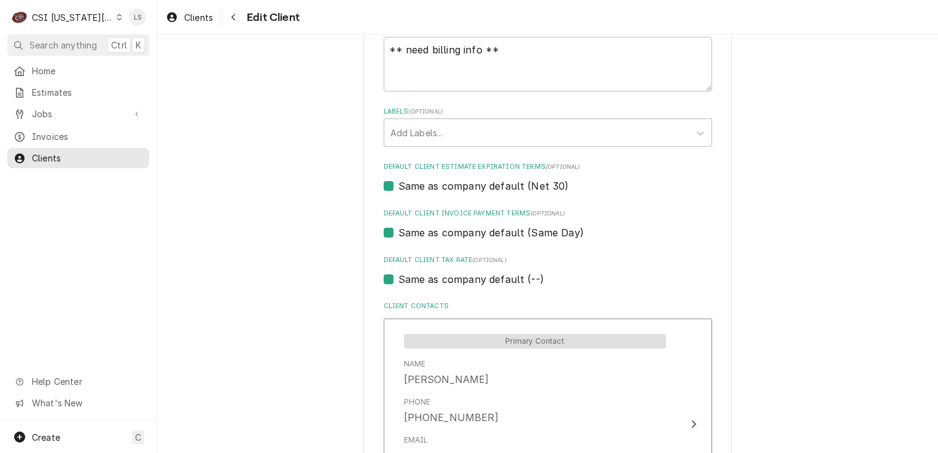
type textarea "x"
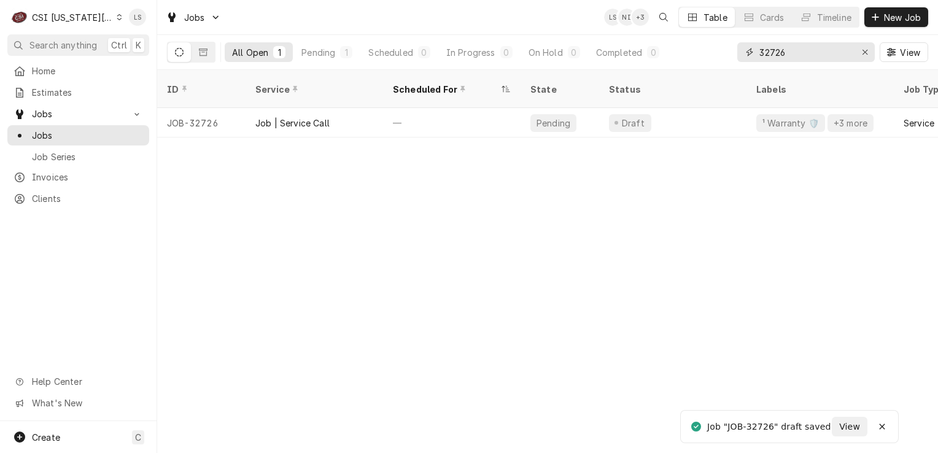
drag, startPoint x: 869, startPoint y: 55, endPoint x: 868, endPoint y: 3, distance: 52.2
click at [867, 56] on div "Erase input" at bounding box center [865, 52] width 12 height 12
